Goal: Navigation & Orientation: Find specific page/section

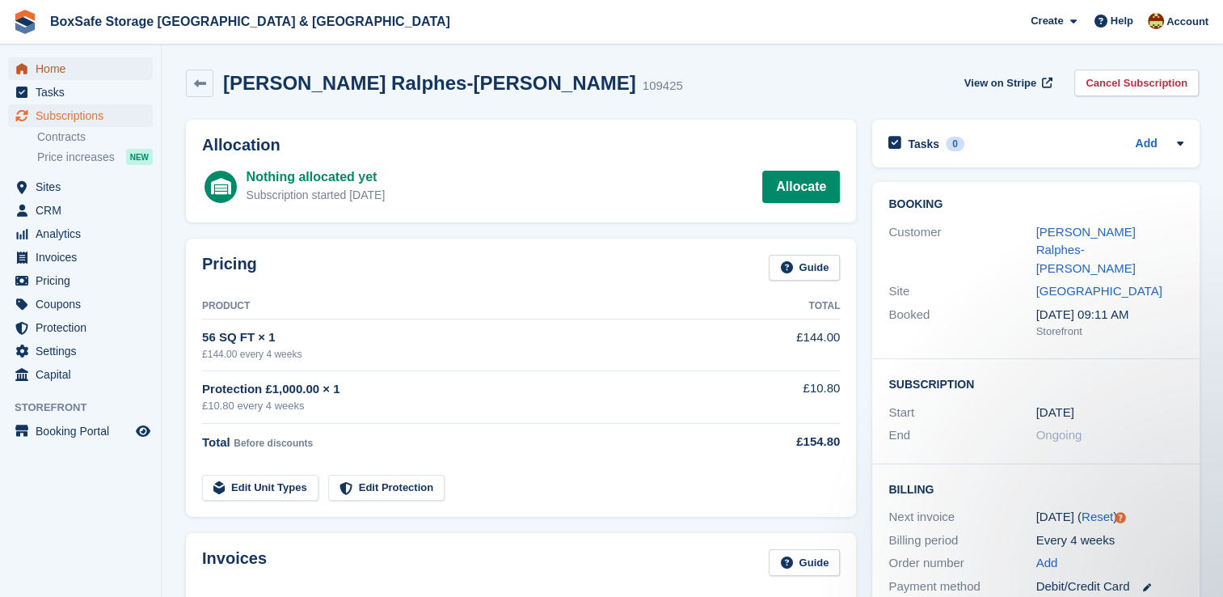
click at [81, 67] on span "Home" at bounding box center [84, 68] width 97 height 23
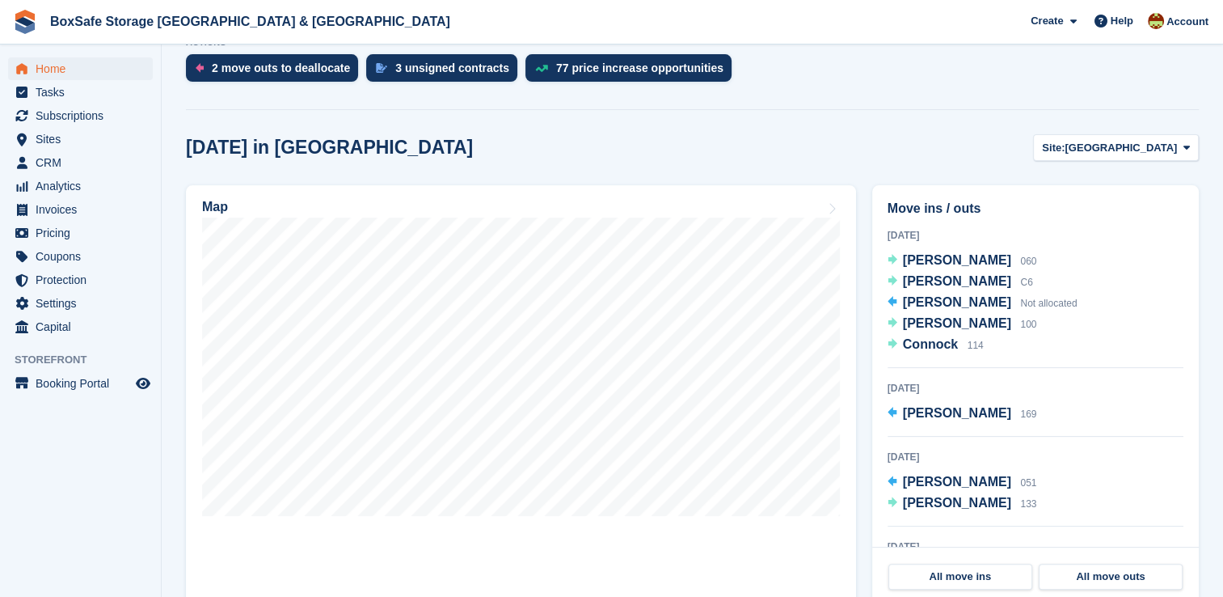
scroll to position [496, 0]
